Goal: Task Accomplishment & Management: Manage account settings

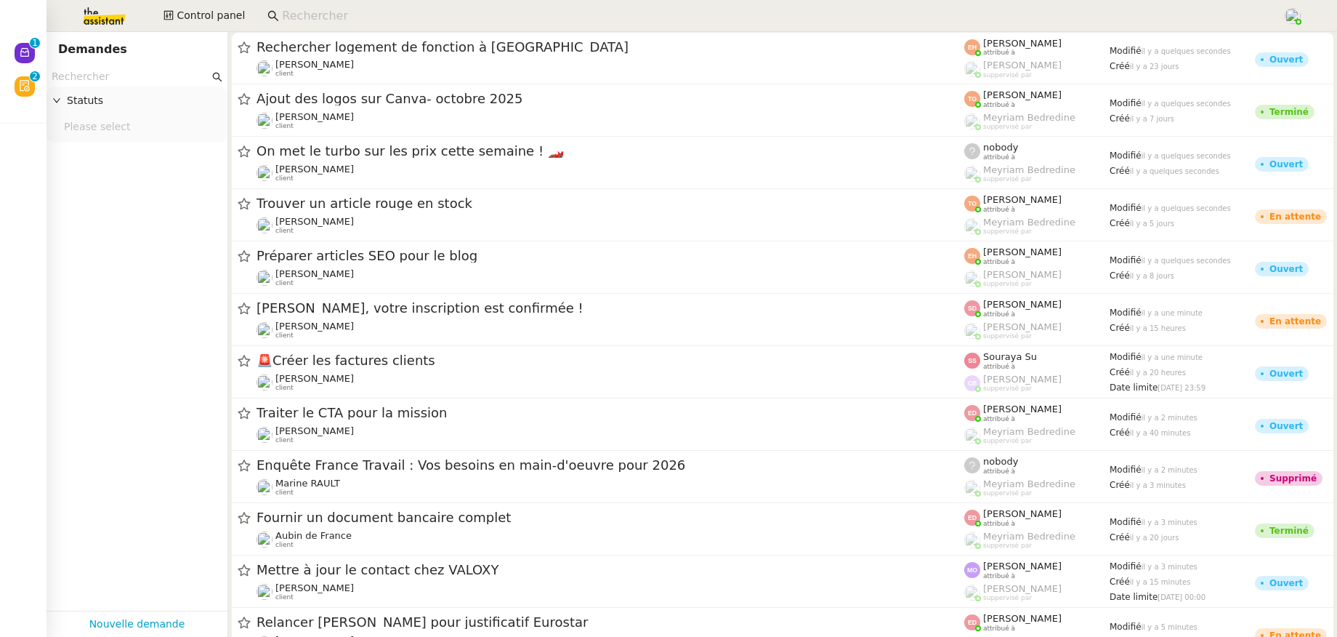
click at [390, 7] on input at bounding box center [775, 17] width 986 height 20
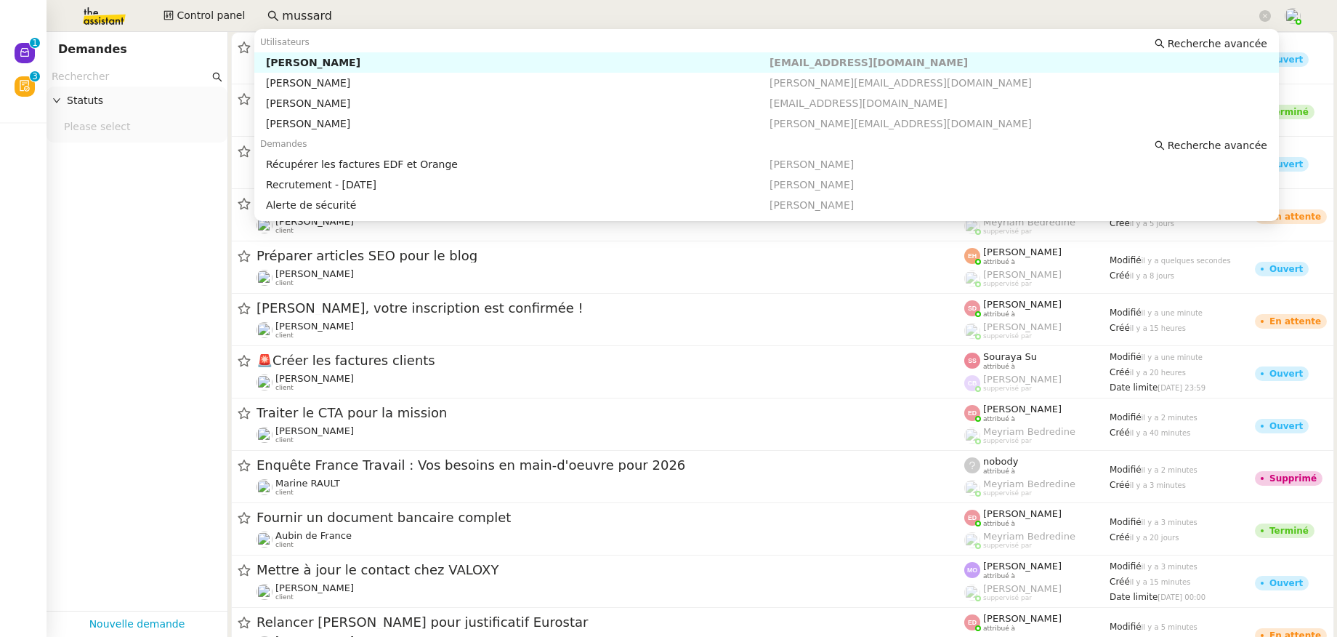
click at [417, 53] on nz-auto-option "[PERSON_NAME] [EMAIL_ADDRESS][DOMAIN_NAME]" at bounding box center [766, 62] width 1025 height 20
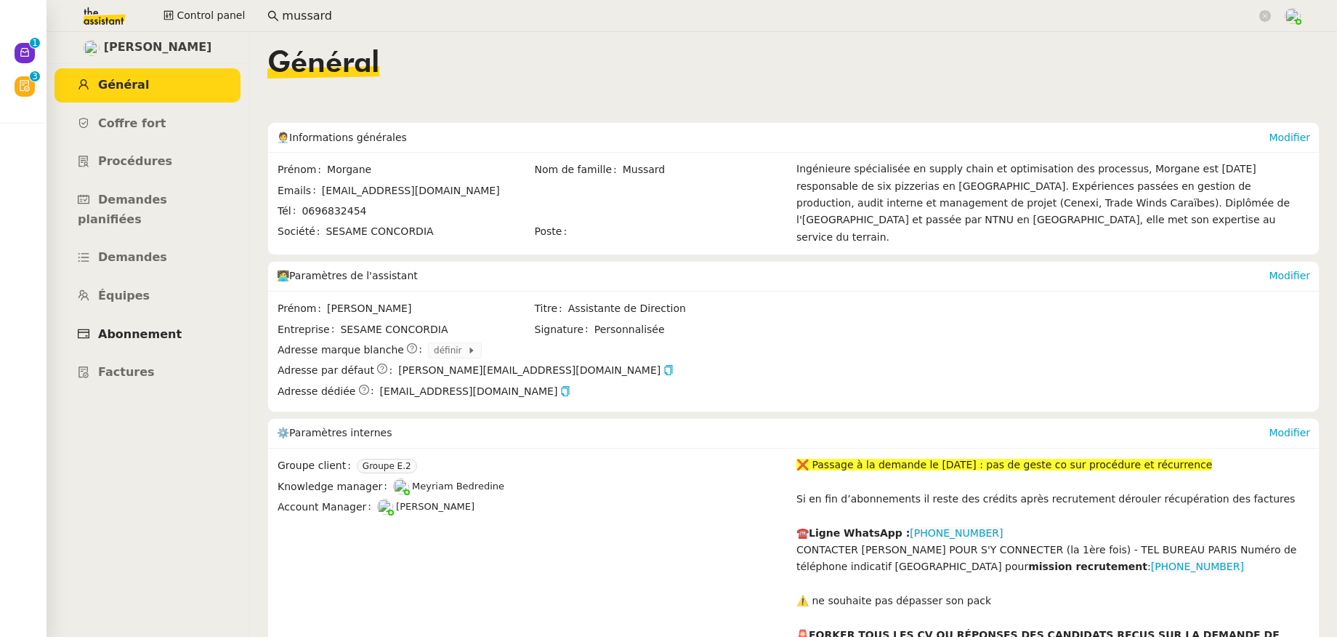
click at [124, 327] on span "Abonnement" at bounding box center [140, 334] width 84 height 14
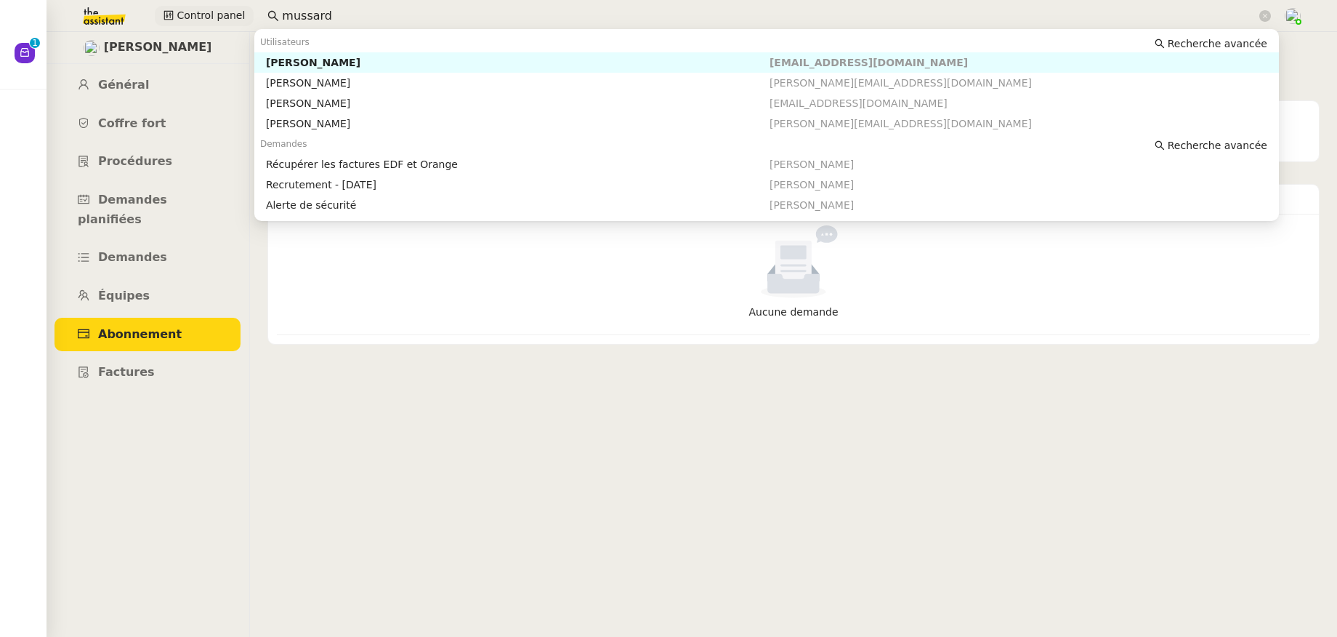
drag, startPoint x: 330, startPoint y: 15, endPoint x: 233, endPoint y: 10, distance: 96.8
click at [233, 10] on div "Control panel mussard" at bounding box center [668, 16] width 1265 height 32
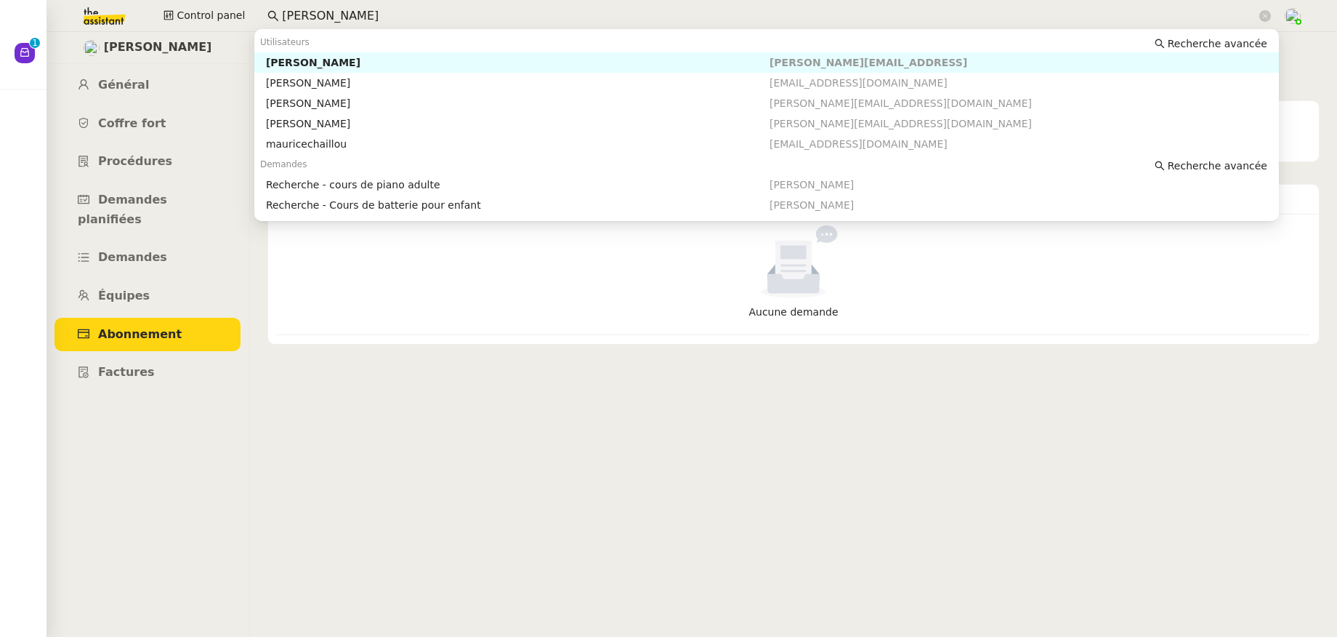
click at [281, 60] on div "[PERSON_NAME]" at bounding box center [518, 62] width 504 height 13
type input "[PERSON_NAME]"
